Goal: Transaction & Acquisition: Download file/media

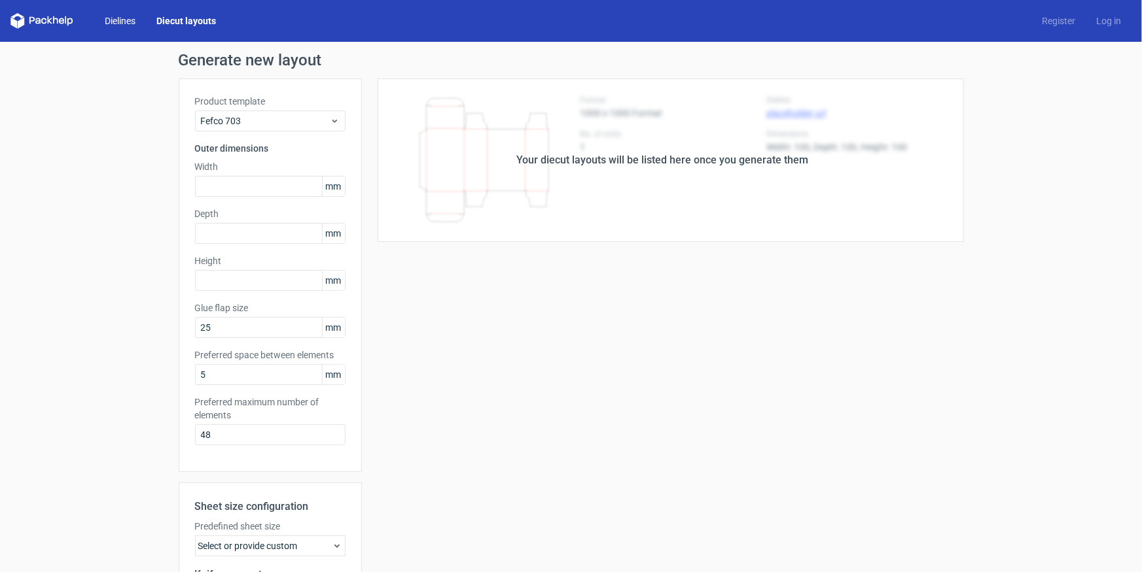
click at [139, 21] on link "Dielines" at bounding box center [120, 20] width 52 height 13
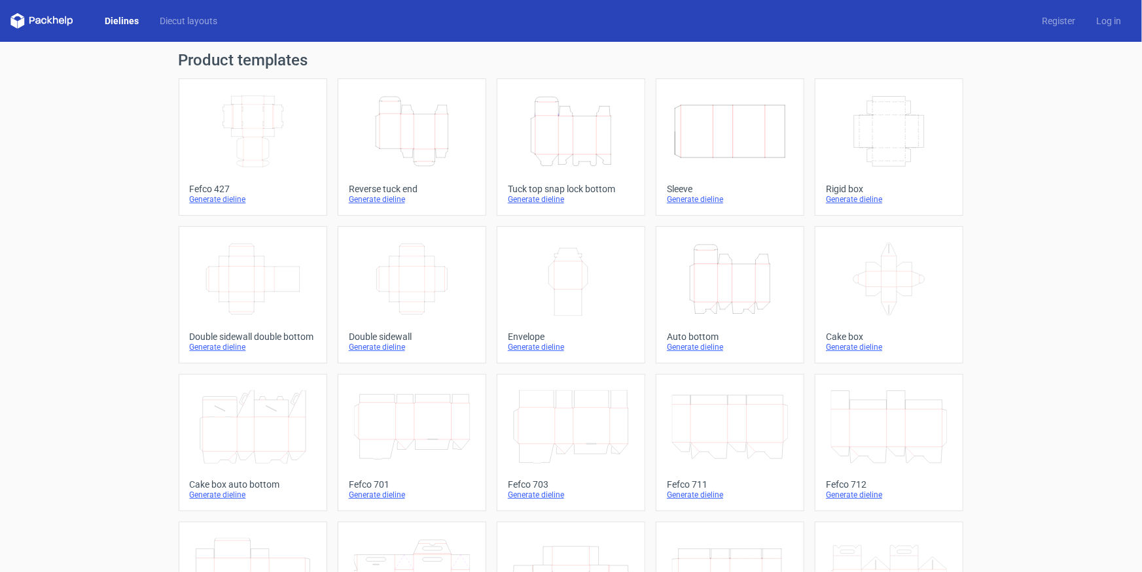
click at [416, 135] on icon "Height Depth Width" at bounding box center [412, 131] width 116 height 73
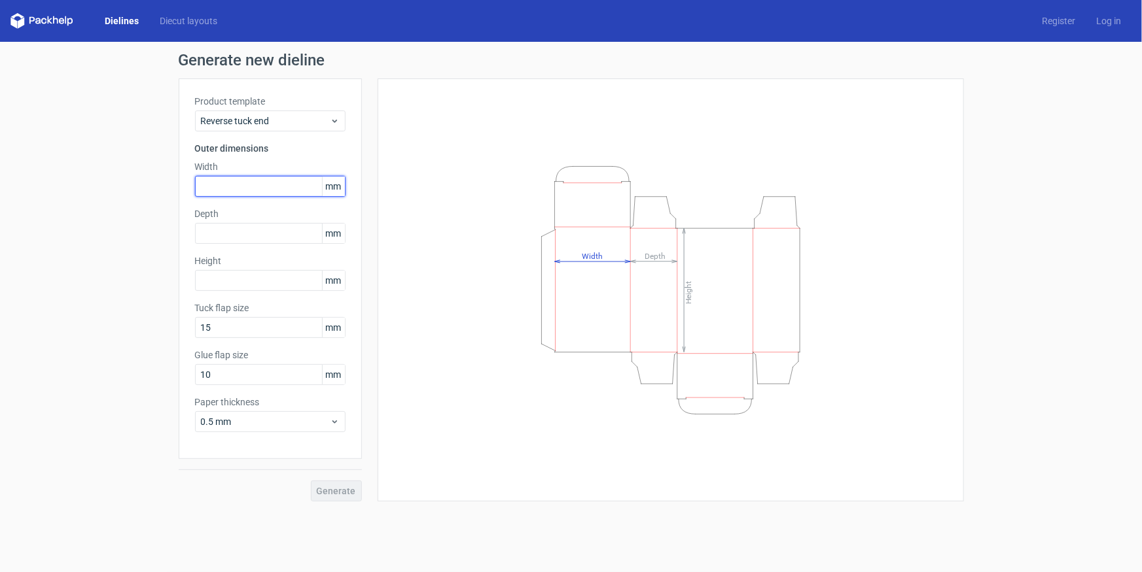
click at [230, 186] on input "text" at bounding box center [270, 186] width 150 height 21
type input "60"
click at [220, 229] on input "text" at bounding box center [270, 233] width 150 height 21
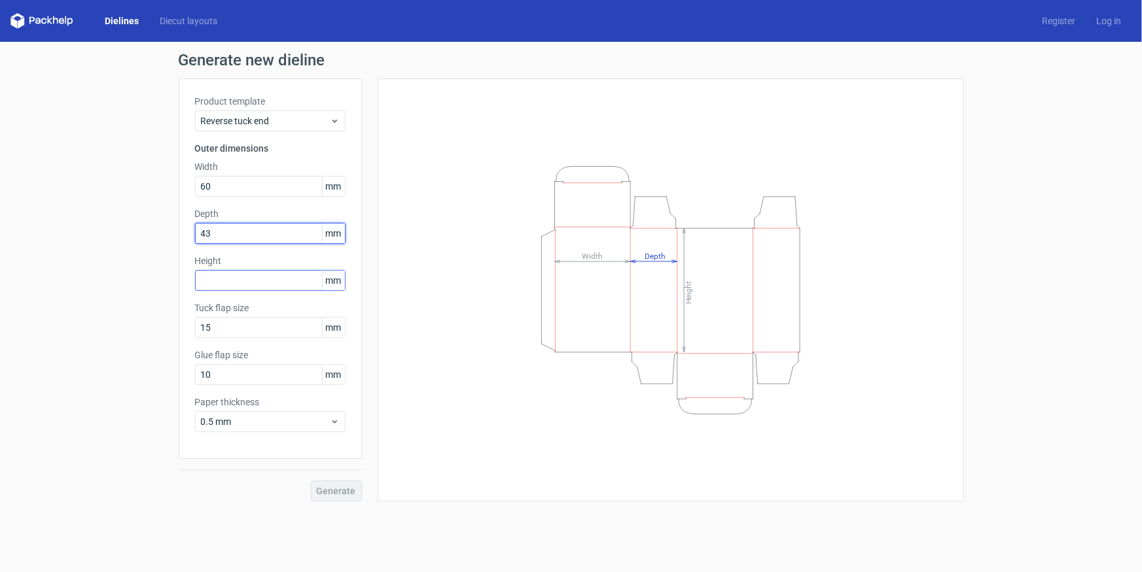
type input "43"
click at [251, 283] on input "text" at bounding box center [270, 280] width 150 height 21
type input "190"
click at [340, 494] on span "Generate" at bounding box center [336, 491] width 39 height 9
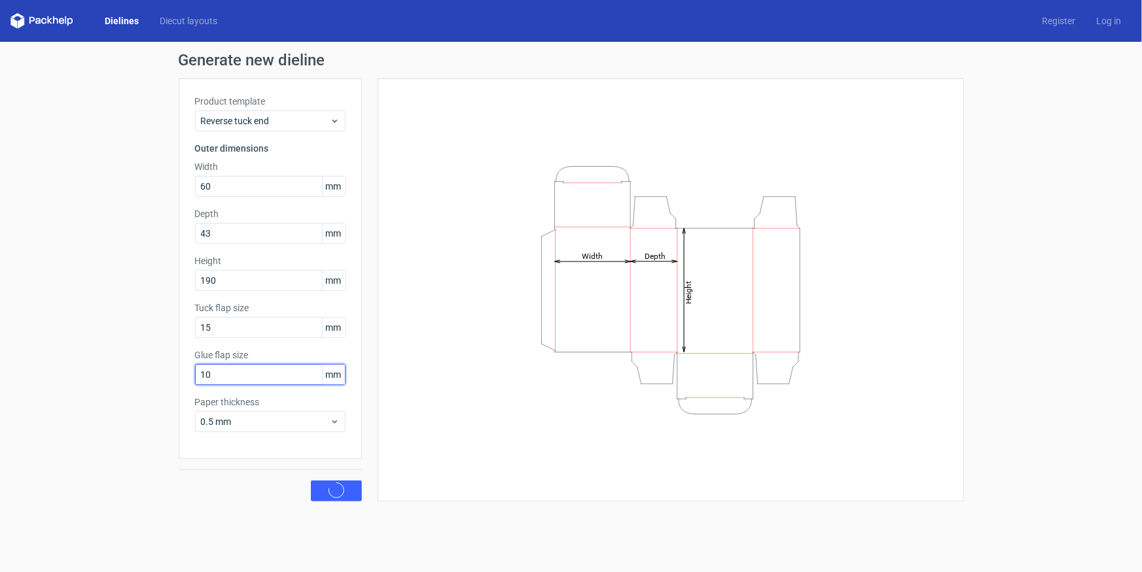
drag, startPoint x: 227, startPoint y: 370, endPoint x: 164, endPoint y: 368, distance: 63.5
click at [175, 370] on div "Generate new dieline Product template Reverse tuck end Outer dimensions Width 6…" at bounding box center [571, 277] width 1142 height 470
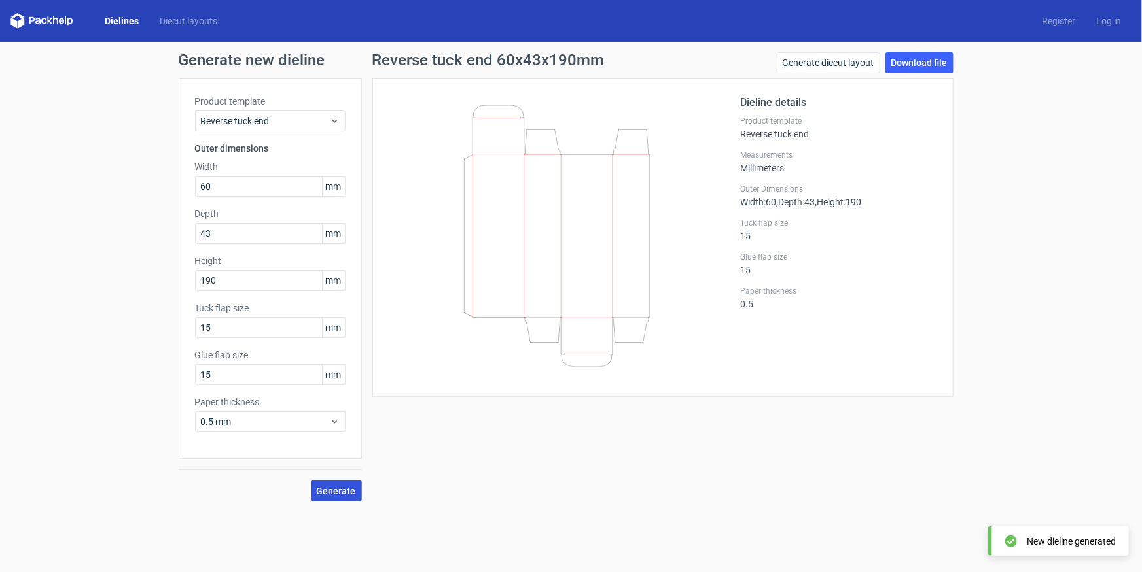
click at [347, 487] on span "Generate" at bounding box center [336, 491] width 39 height 9
drag, startPoint x: 207, startPoint y: 366, endPoint x: 72, endPoint y: 366, distance: 135.4
click at [143, 366] on div "Generate new dieline Product template Reverse tuck end Outer dimensions Width 6…" at bounding box center [571, 277] width 1142 height 470
click at [330, 487] on span "Generate" at bounding box center [336, 491] width 39 height 9
drag, startPoint x: 220, startPoint y: 378, endPoint x: 149, endPoint y: 378, distance: 71.3
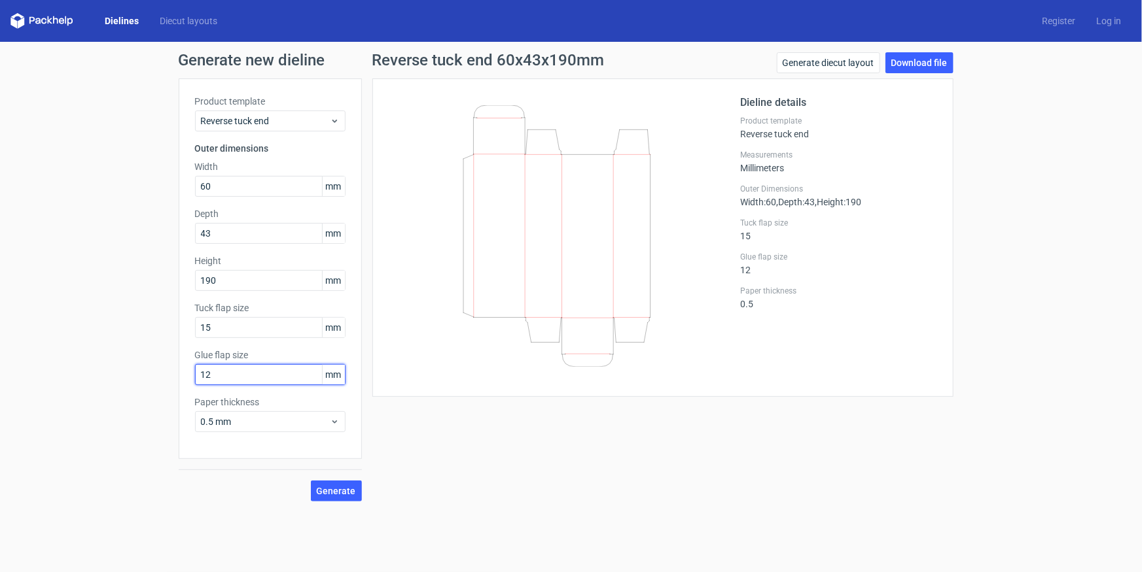
click at [151, 378] on div "Generate new dieline Product template Reverse tuck end Outer dimensions Width 6…" at bounding box center [571, 277] width 1142 height 470
type input "10"
click at [311, 481] on button "Generate" at bounding box center [336, 491] width 51 height 21
click at [939, 62] on link "Download file" at bounding box center [919, 62] width 68 height 21
drag, startPoint x: 216, startPoint y: 333, endPoint x: 178, endPoint y: 320, distance: 40.1
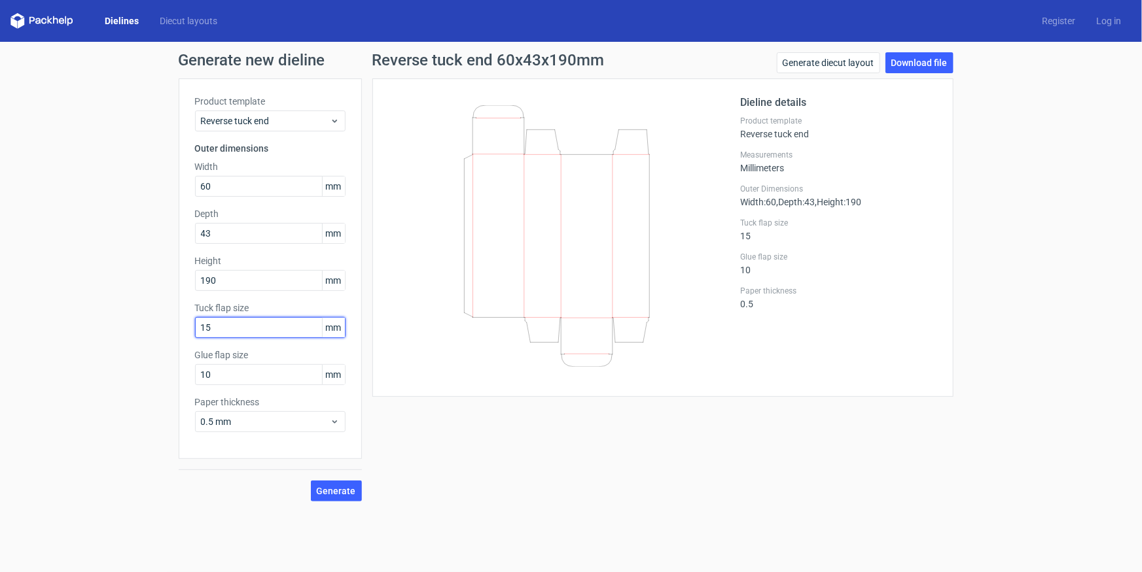
click at [184, 323] on div "Product template Reverse tuck end Outer dimensions Width 60 mm Depth 43 mm Heig…" at bounding box center [270, 269] width 183 height 381
type input "10"
drag, startPoint x: 216, startPoint y: 376, endPoint x: 165, endPoint y: 367, distance: 51.7
click at [177, 374] on div "Generate new dieline Product template Reverse tuck end Outer dimensions Width 6…" at bounding box center [571, 277] width 1142 height 470
type input "15"
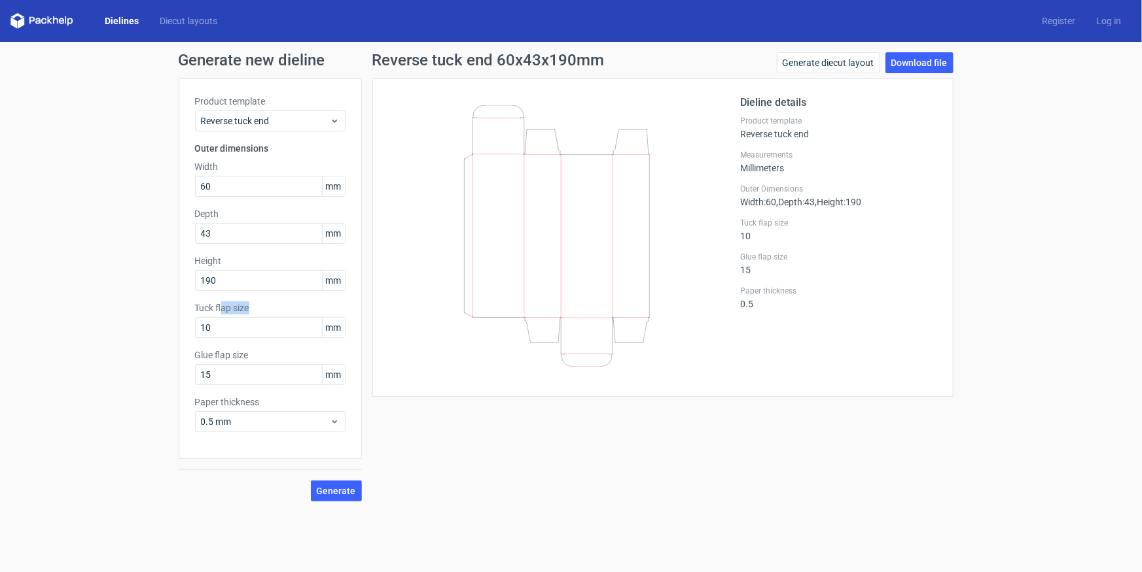
drag, startPoint x: 219, startPoint y: 312, endPoint x: 161, endPoint y: 326, distance: 59.2
click at [183, 315] on div "Product template Reverse tuck end Outer dimensions Width 60 mm Depth 43 mm Heig…" at bounding box center [270, 269] width 183 height 381
drag, startPoint x: 211, startPoint y: 329, endPoint x: 156, endPoint y: 329, distance: 55.0
click at [160, 329] on div "Generate new dieline Product template Reverse tuck end Outer dimensions Width 6…" at bounding box center [571, 277] width 1142 height 470
type input "12"
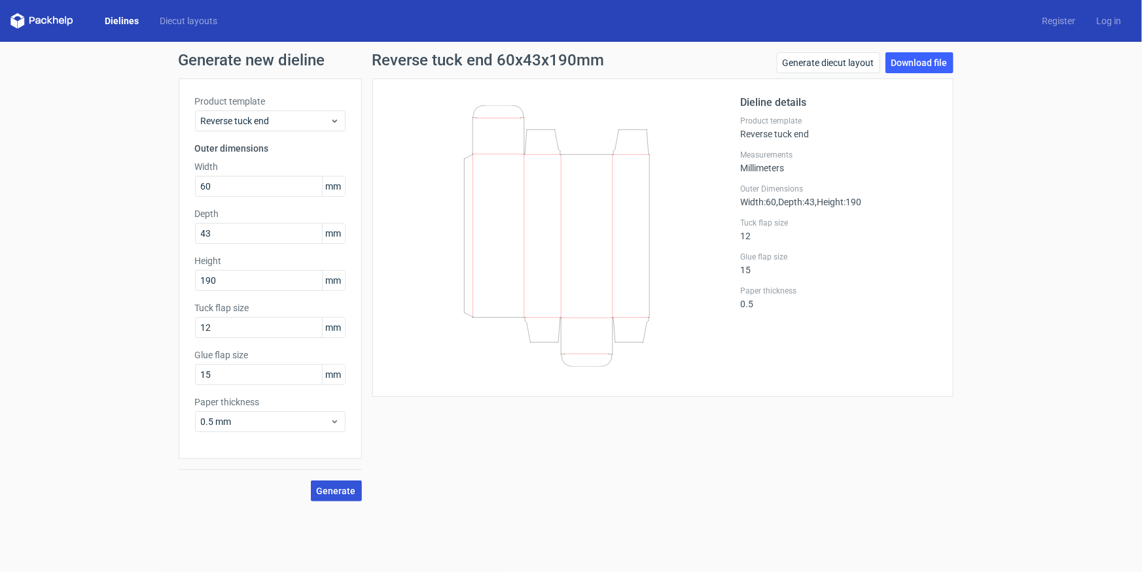
click at [329, 491] on span "Generate" at bounding box center [336, 491] width 39 height 9
click at [342, 487] on span "Generate" at bounding box center [336, 491] width 39 height 9
click at [929, 67] on link "Download file" at bounding box center [919, 62] width 68 height 21
click at [281, 118] on span "Reverse tuck end" at bounding box center [265, 120] width 129 height 13
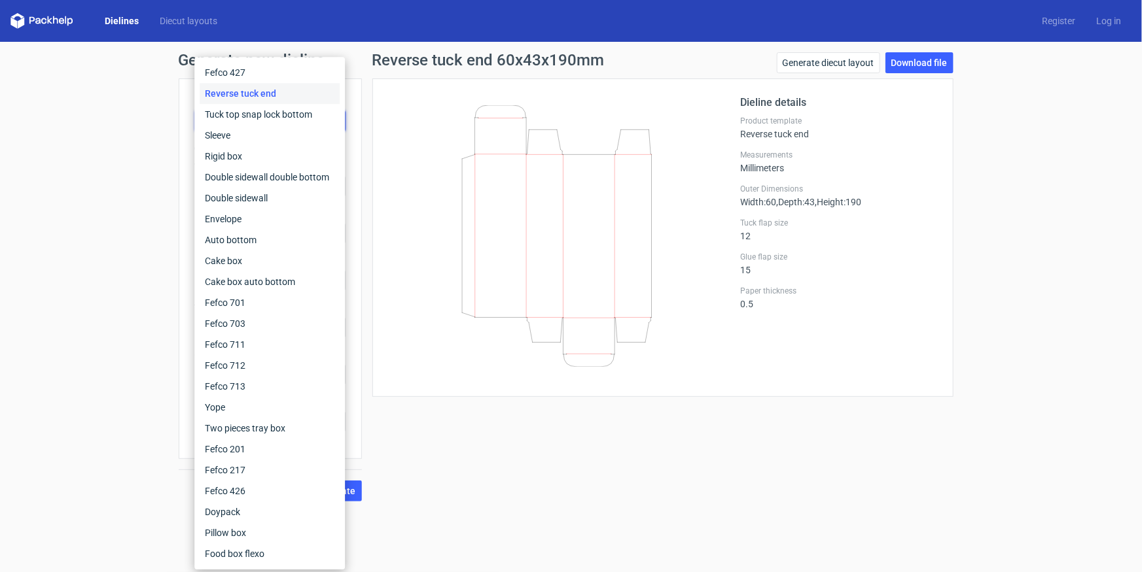
click at [111, 29] on div "Dielines Diecut layouts Register Log in" at bounding box center [571, 21] width 1142 height 42
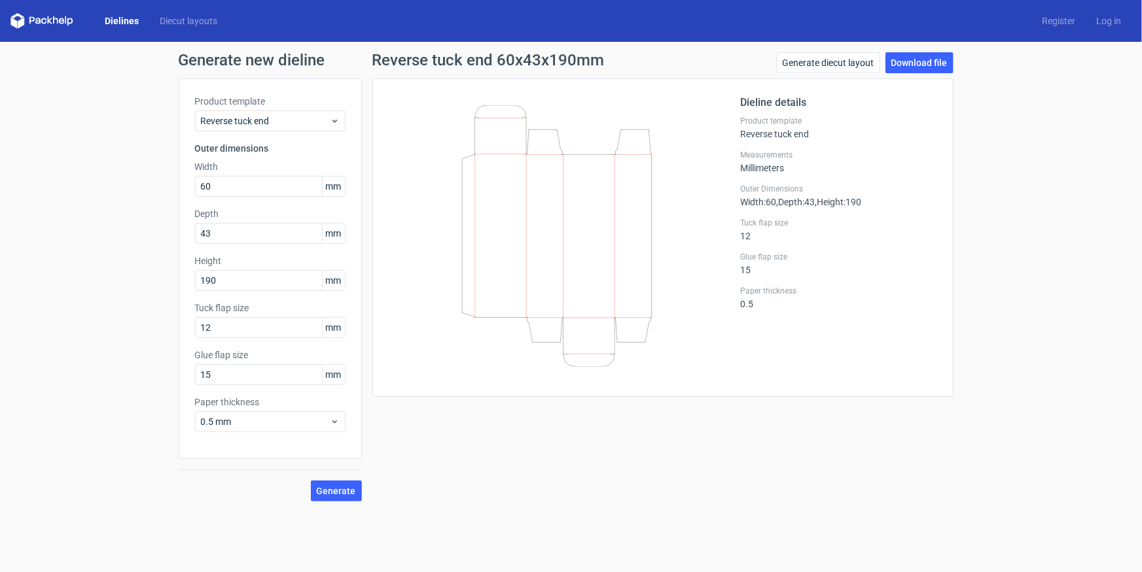
click at [115, 22] on link "Dielines" at bounding box center [121, 20] width 55 height 13
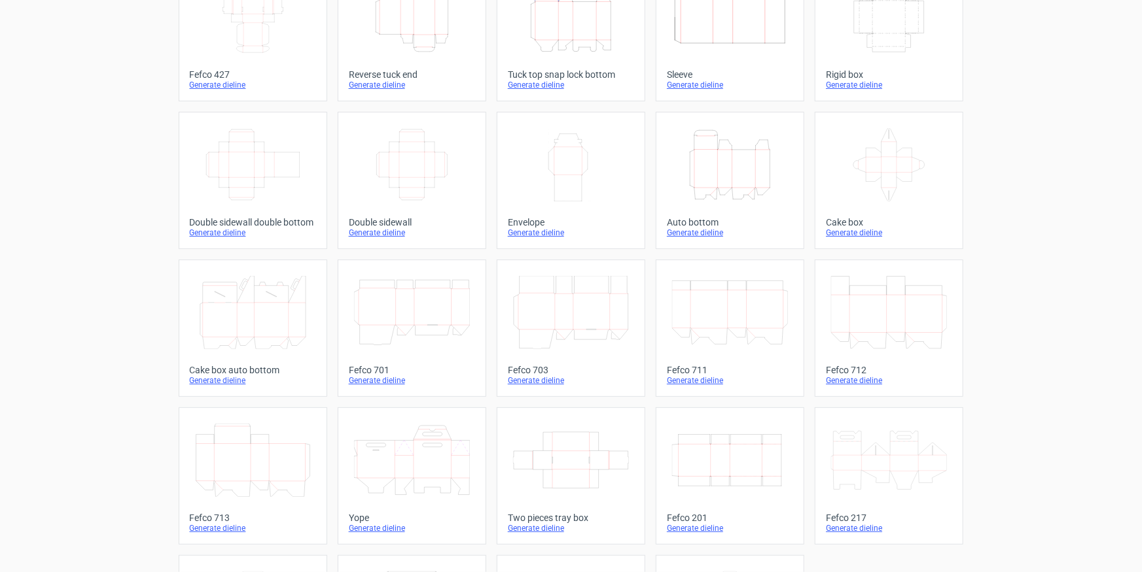
scroll to position [245, 0]
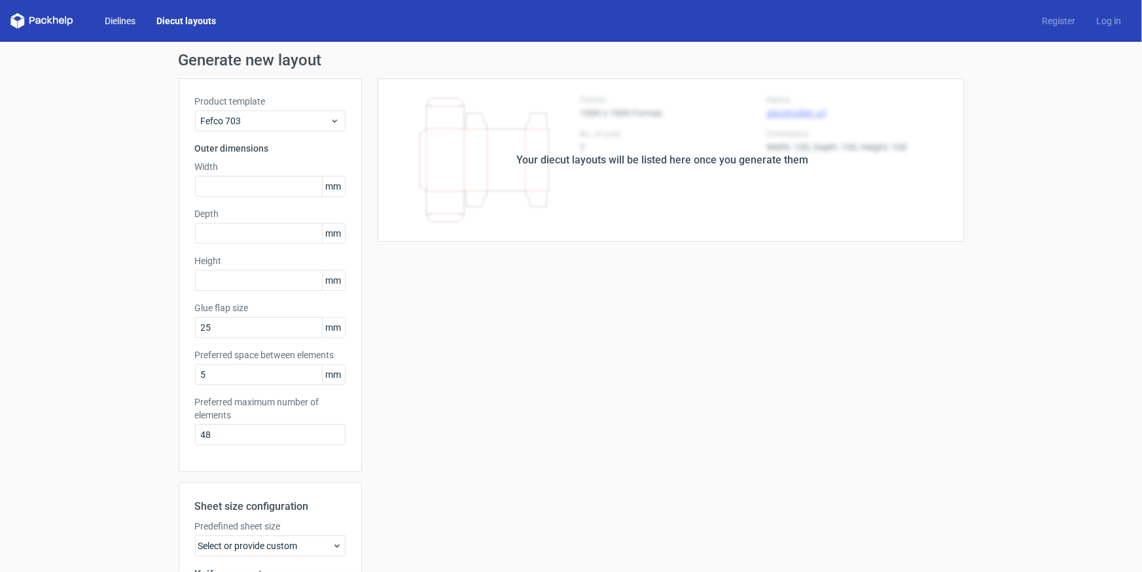
click at [101, 27] on link "Dielines" at bounding box center [120, 20] width 52 height 13
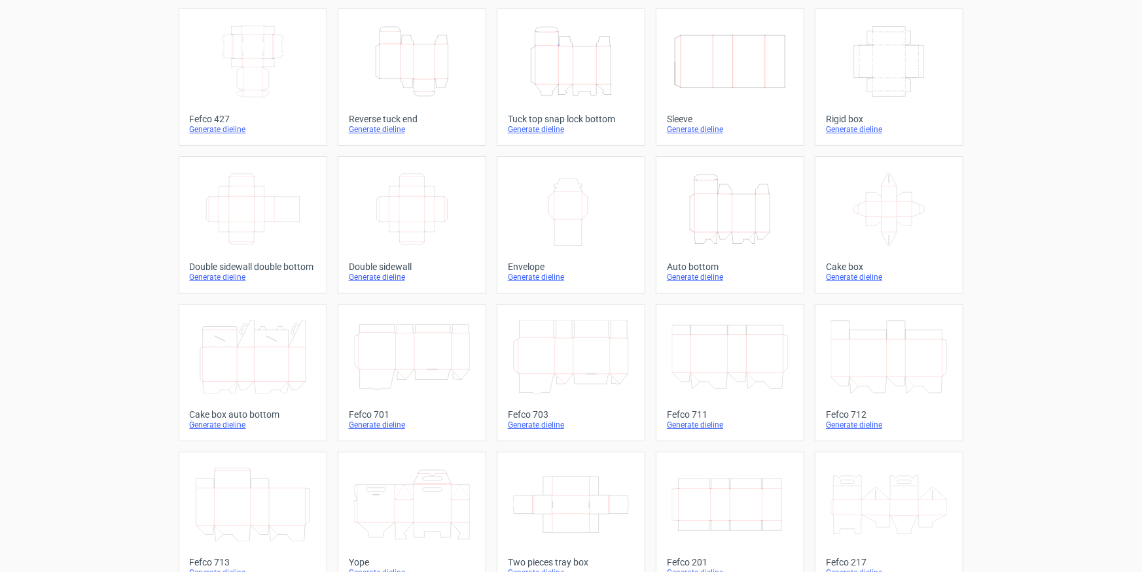
scroll to position [7, 0]
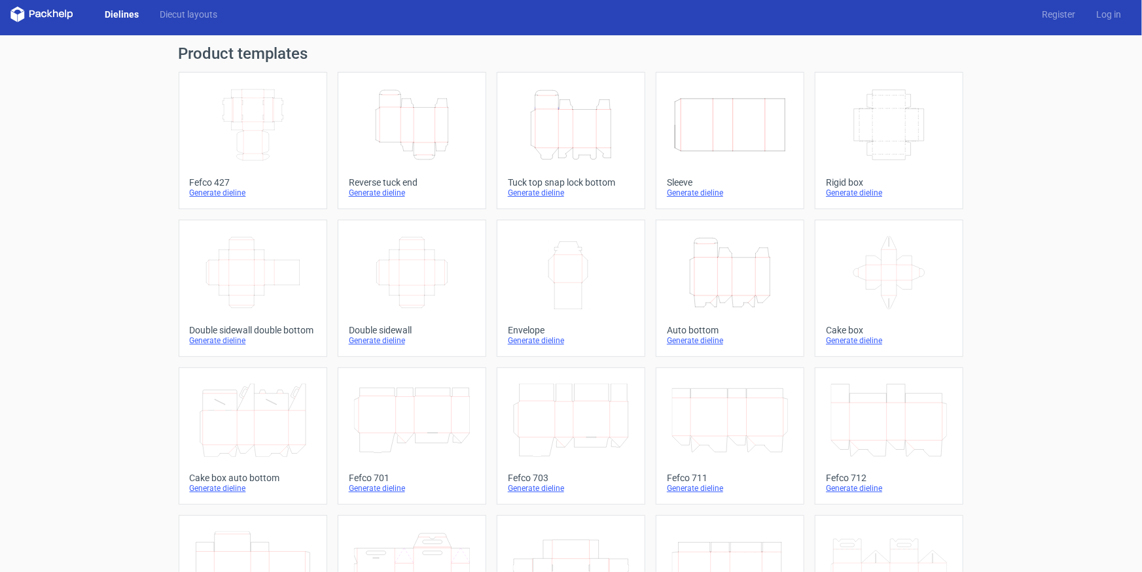
click at [550, 111] on icon "Height Depth Width" at bounding box center [571, 124] width 116 height 73
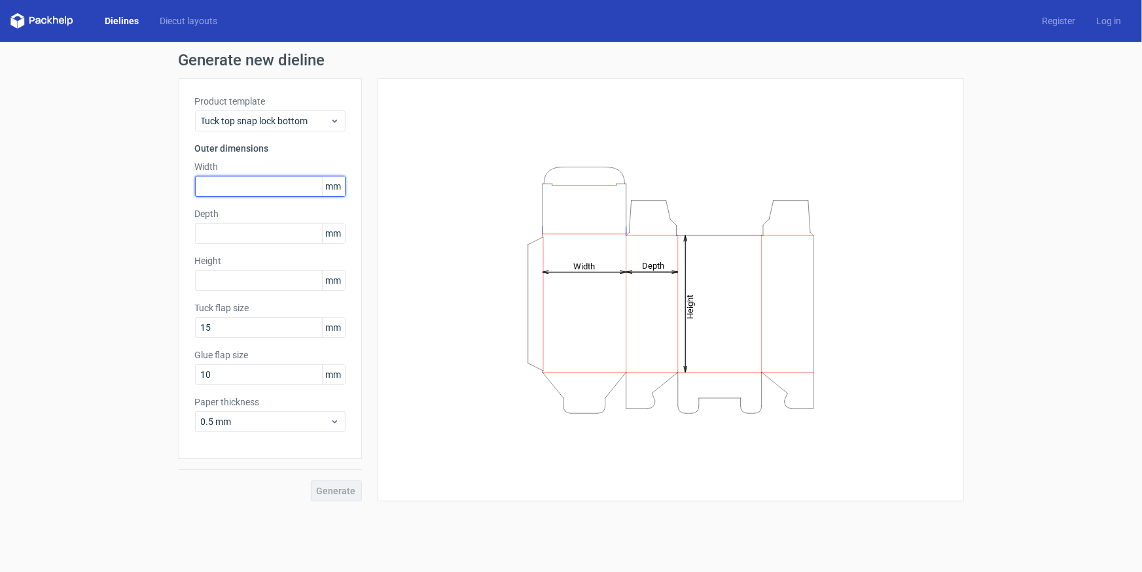
click at [234, 194] on input "text" at bounding box center [270, 186] width 150 height 21
type input "273"
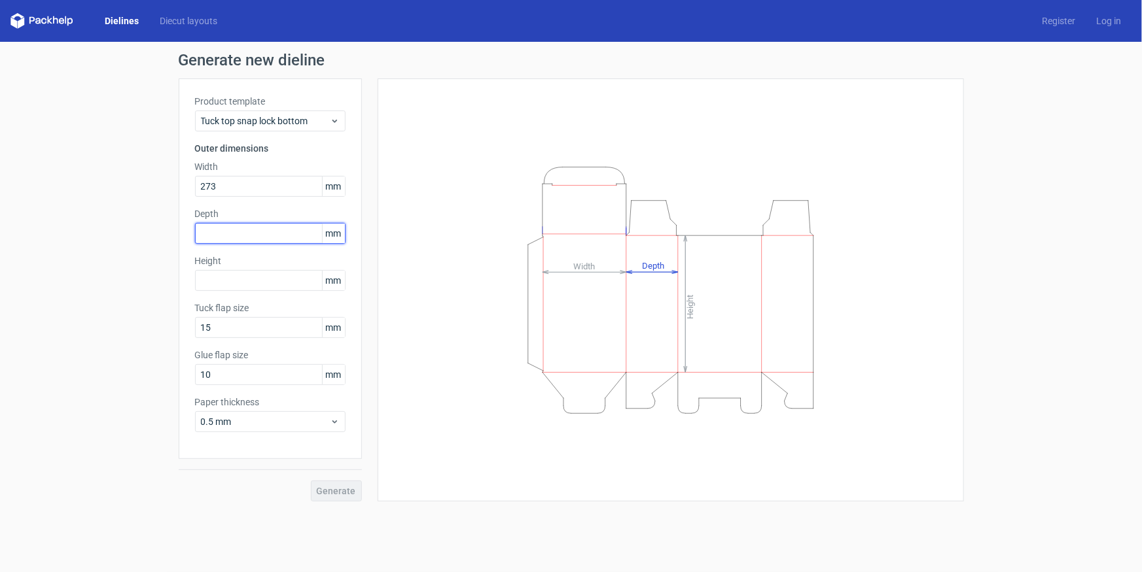
click at [228, 237] on input "text" at bounding box center [270, 233] width 150 height 21
type input "130"
click at [217, 275] on input "text" at bounding box center [270, 280] width 150 height 21
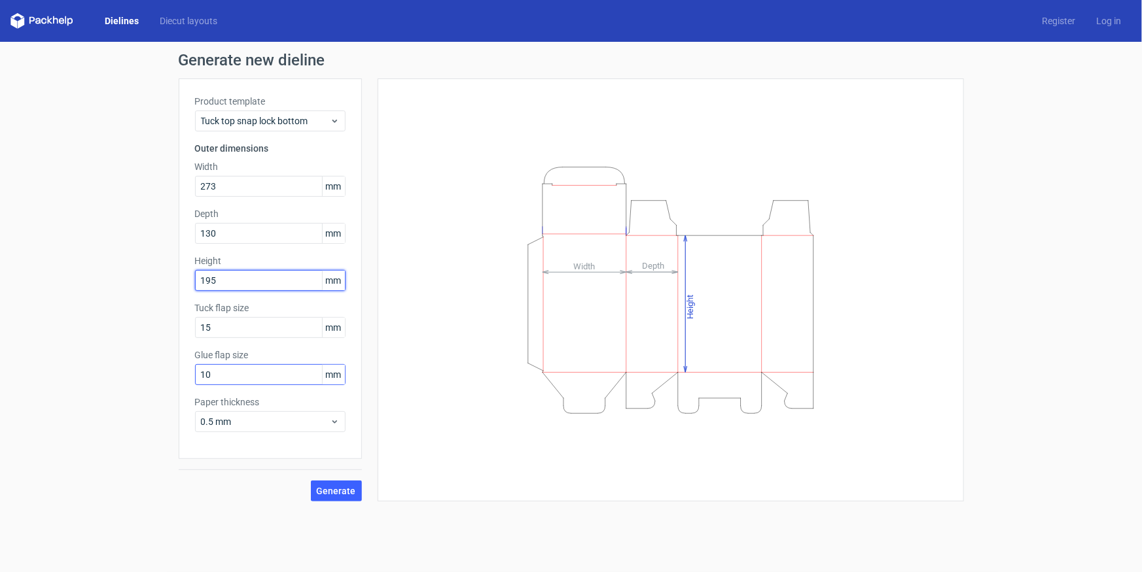
type input "195"
drag, startPoint x: 237, startPoint y: 376, endPoint x: 105, endPoint y: 339, distance: 137.1
click at [152, 362] on div "Generate new dieline Product template Tuck top snap lock bottom Outer dimension…" at bounding box center [571, 277] width 1142 height 470
type input "15"
click at [341, 495] on span "Generate" at bounding box center [336, 491] width 39 height 9
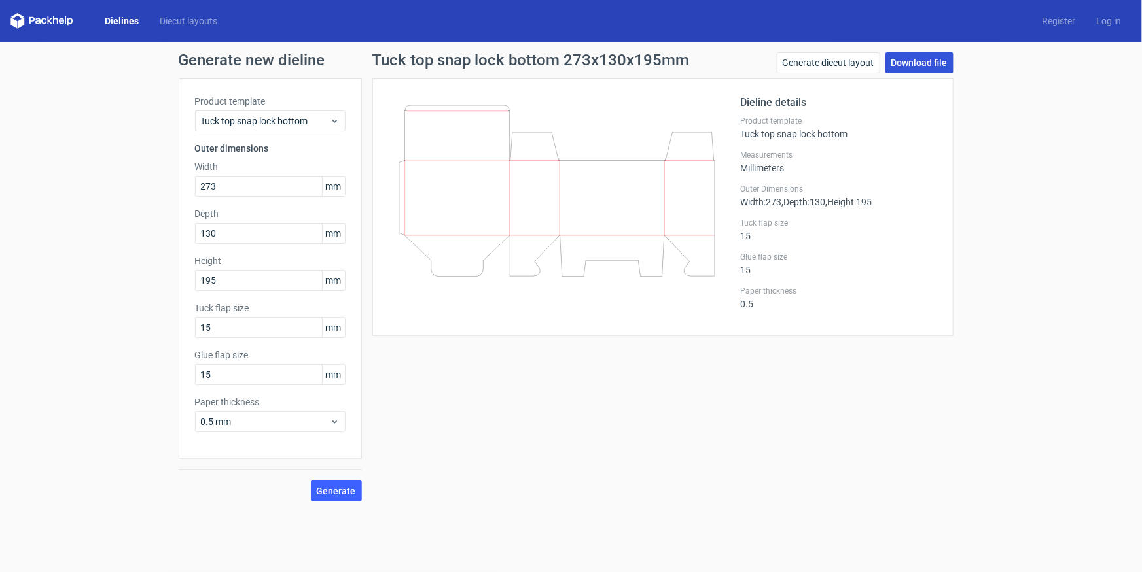
click at [916, 60] on link "Download file" at bounding box center [919, 62] width 68 height 21
